Goal: Transaction & Acquisition: Purchase product/service

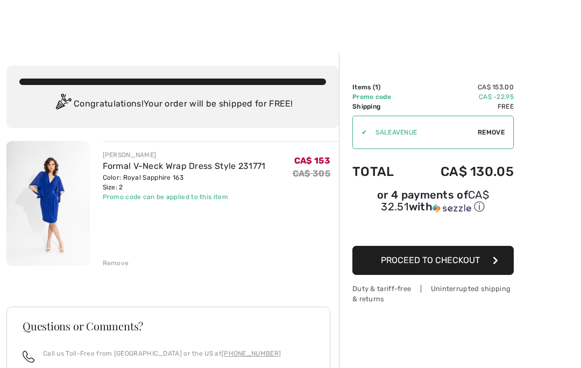
click at [119, 259] on div "Remove" at bounding box center [116, 263] width 26 height 10
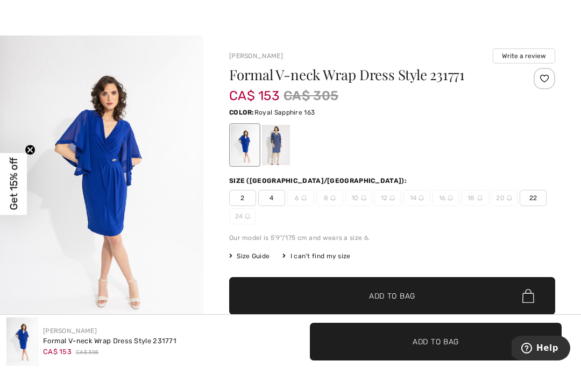
scroll to position [18, 0]
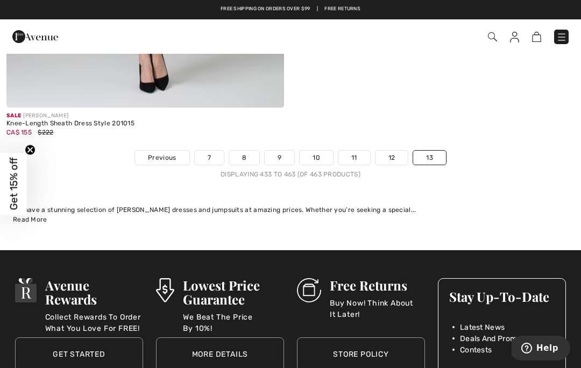
scroll to position [7795, 0]
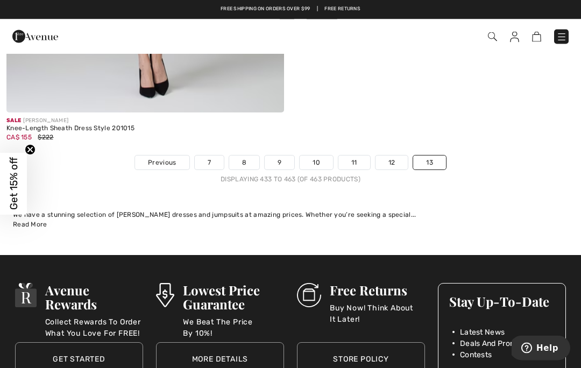
click at [282, 156] on link "9" at bounding box center [280, 163] width 30 height 14
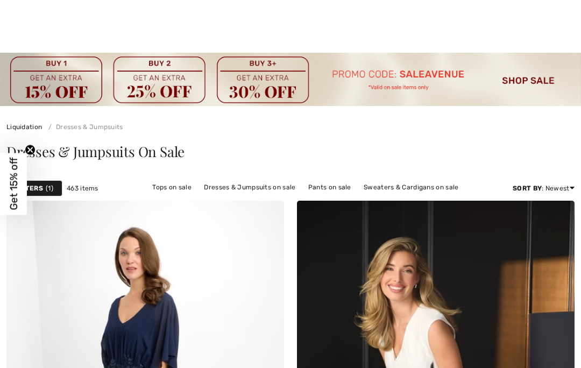
checkbox input "true"
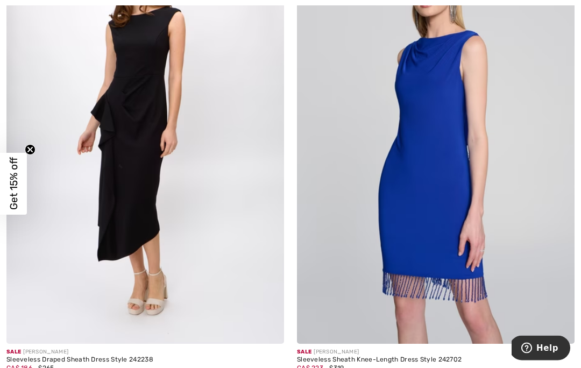
scroll to position [7002, 0]
click at [202, 251] on img at bounding box center [144, 135] width 277 height 416
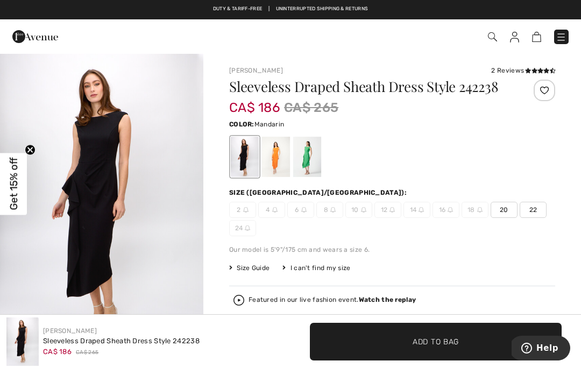
click at [277, 160] on div at bounding box center [276, 157] width 28 height 40
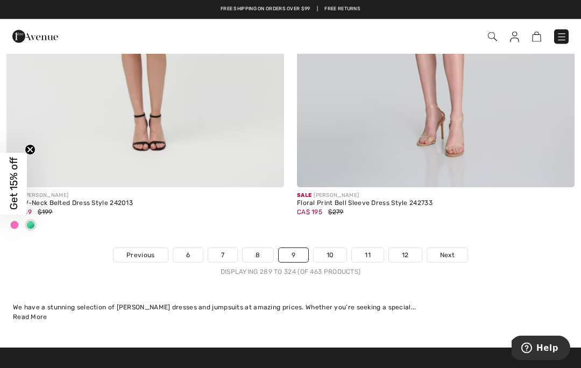
scroll to position [8691, 0]
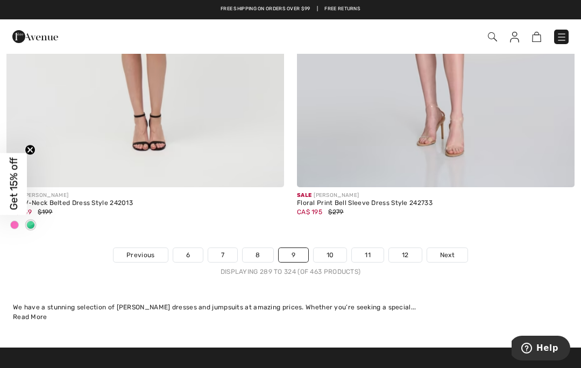
click at [255, 248] on link "8" at bounding box center [258, 255] width 30 height 14
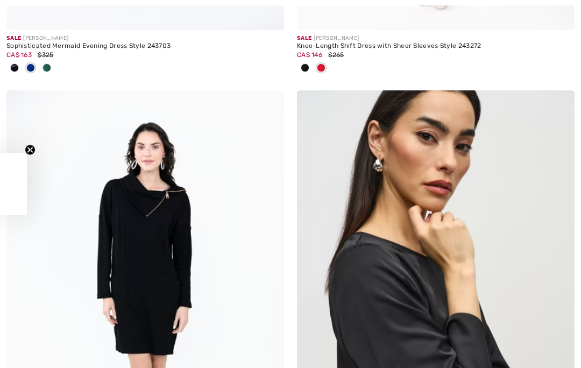
checkbox input "true"
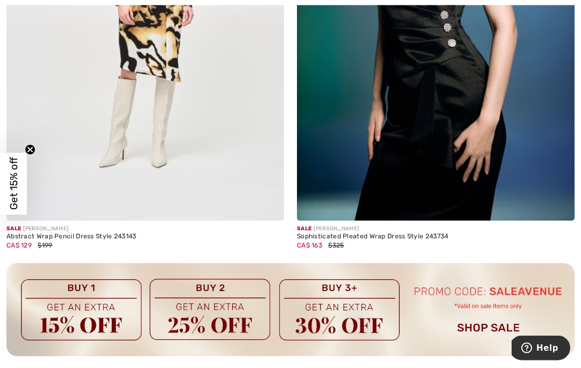
scroll to position [2760, 0]
click at [337, 230] on div "Sale JOSEPH RIBKOFF" at bounding box center [435, 229] width 277 height 8
click at [339, 234] on div "Sophisticated Pleated Wrap Dress Style 243734" at bounding box center [435, 237] width 277 height 8
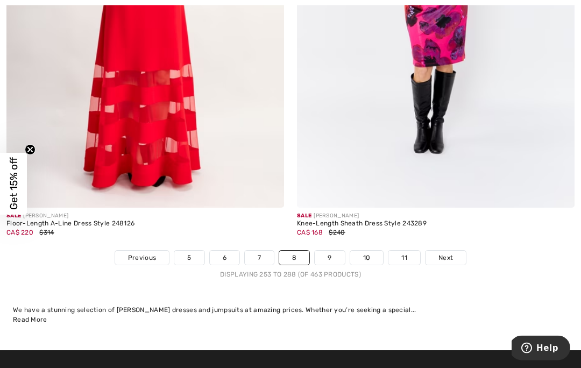
scroll to position [8618, 0]
click at [260, 251] on link "7" at bounding box center [259, 258] width 29 height 14
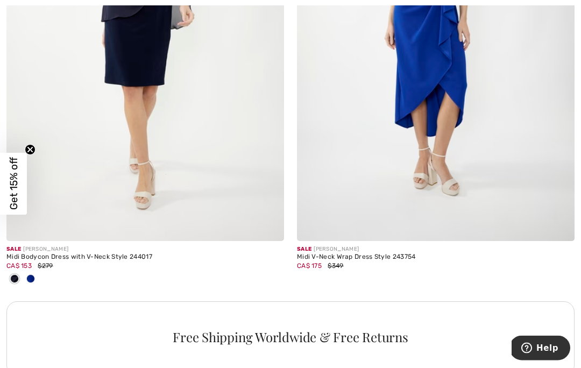
scroll to position [2686, 0]
click at [85, 253] on div "Midi Bodycon Dress with V-Neck Style 244017" at bounding box center [144, 257] width 277 height 8
click at [58, 257] on div "Midi Bodycon Dress with V-Neck Style 244017" at bounding box center [144, 257] width 277 height 8
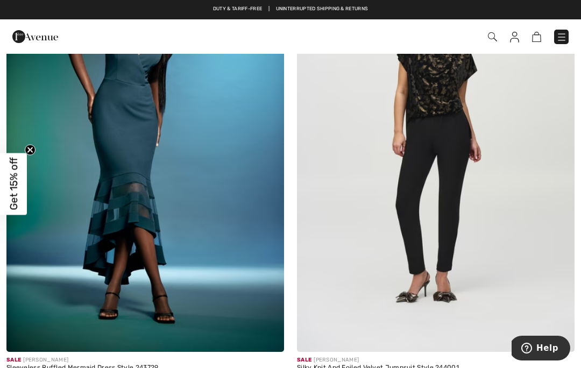
scroll to position [4572, 0]
click at [104, 365] on div "Sleeveless Ruffled Mermaid Dress Style 243729" at bounding box center [144, 369] width 277 height 8
click at [175, 289] on img at bounding box center [144, 144] width 277 height 416
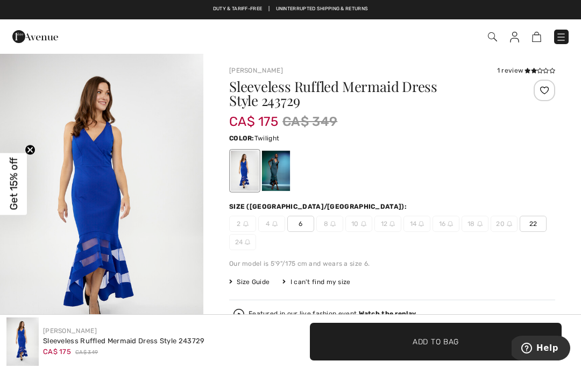
click at [281, 168] on div at bounding box center [276, 171] width 28 height 40
